Goal: Information Seeking & Learning: Learn about a topic

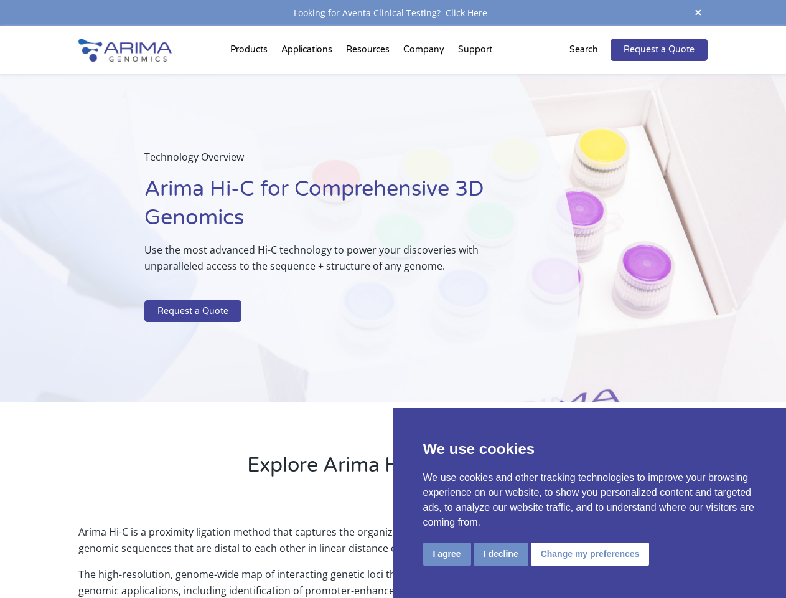
click at [393, 299] on p at bounding box center [330, 292] width 372 height 16
click at [447, 553] on button "I agree" at bounding box center [447, 553] width 48 height 23
click at [500, 553] on p "Arima Hi-C is a proximity ligation method that captures the organizational stru…" at bounding box center [392, 544] width 629 height 42
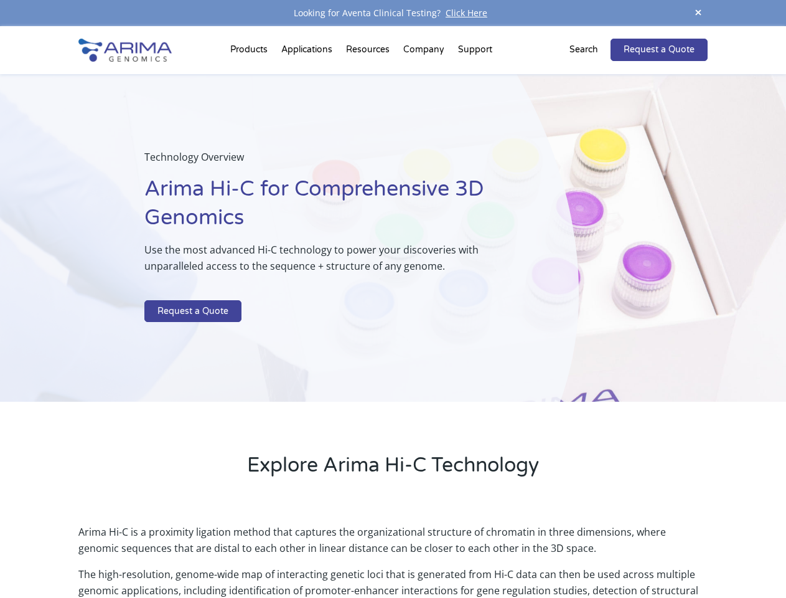
click at [588, 553] on p "Arima Hi-C is a proximity ligation method that captures the organizational stru…" at bounding box center [392, 544] width 629 height 42
click at [698, 39] on link "Request a Quote" at bounding box center [659, 50] width 97 height 22
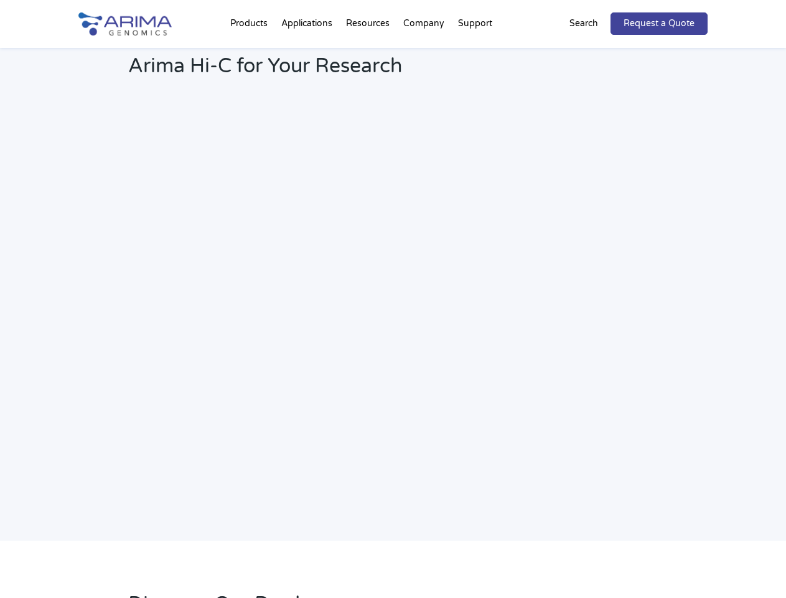
click at [251, 52] on h2 "Webinar: Hear More About the Benefits of Arima Hi-C for Your Research" at bounding box center [334, 56] width 413 height 65
click at [369, 52] on h2 "Webinar: Hear More About the Benefits of Arima Hi-C for Your Research" at bounding box center [334, 56] width 413 height 65
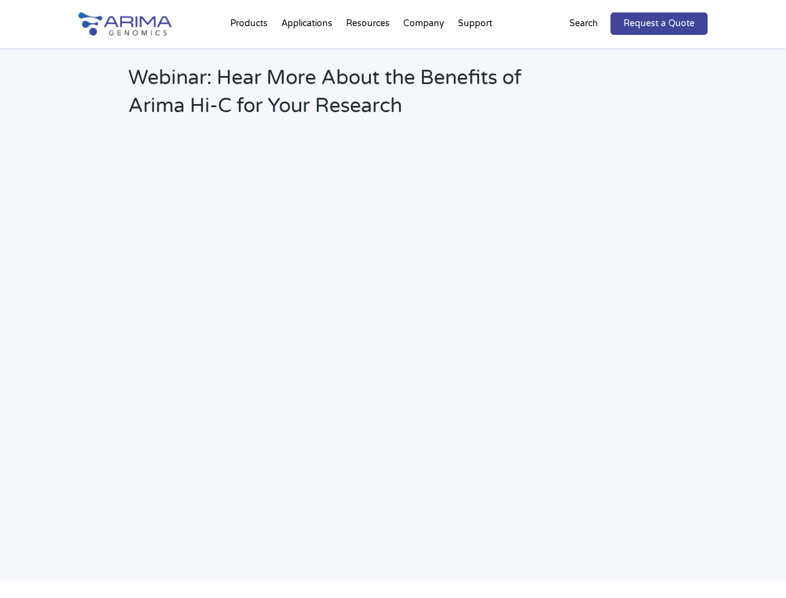
click at [425, 64] on h2 "Webinar: Hear More About the Benefits of Arima Hi-C for Your Research" at bounding box center [334, 96] width 413 height 65
click at [475, 64] on h2 "Webinar: Hear More About the Benefits of Arima Hi-C for Your Research" at bounding box center [334, 96] width 413 height 65
